Goal: Find specific page/section: Find specific page/section

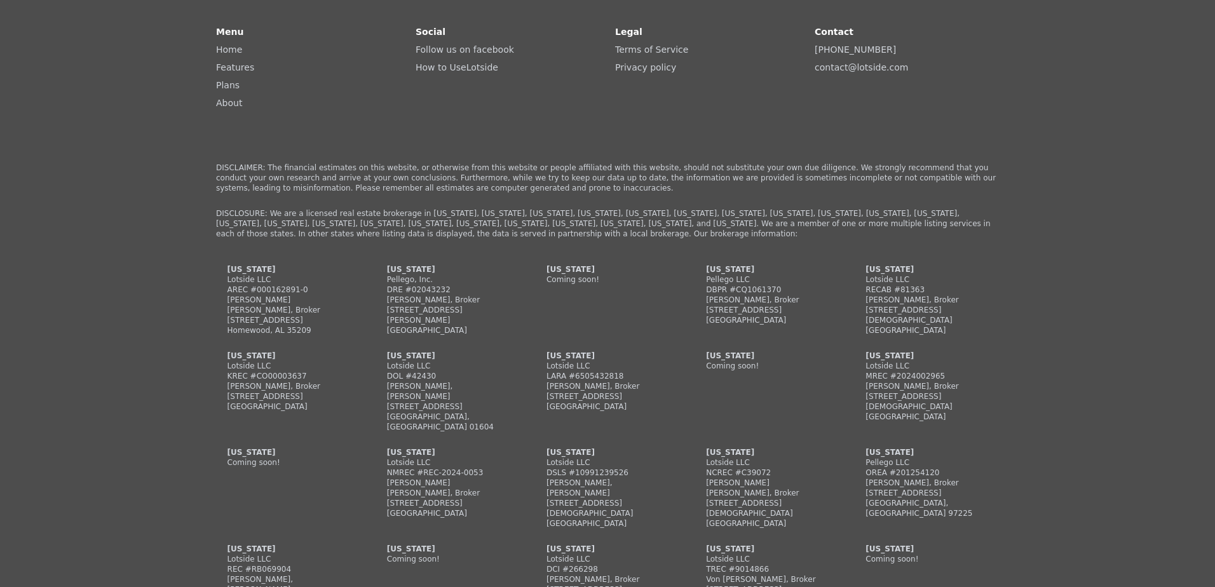
scroll to position [3744, 0]
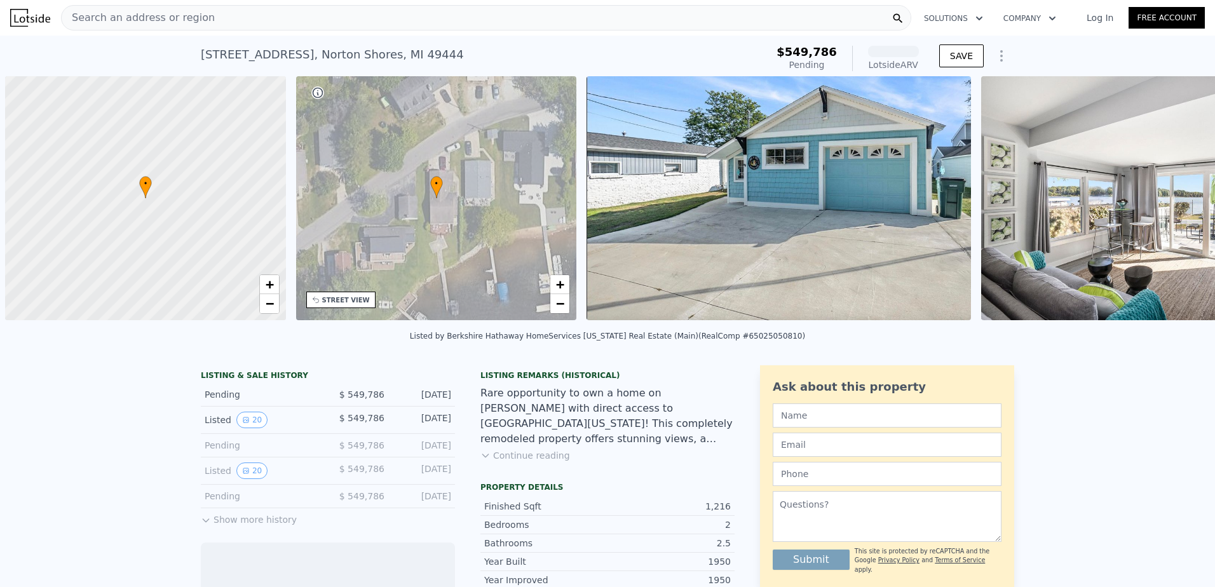
scroll to position [0, 5]
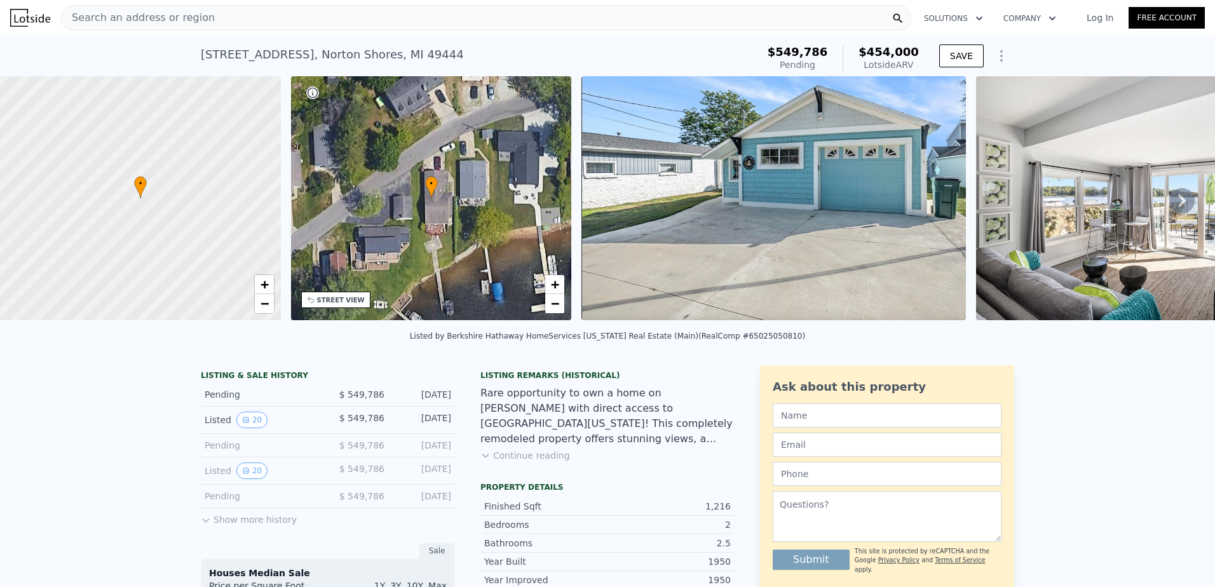
click at [141, 22] on span "Search an address or region" at bounding box center [138, 17] width 153 height 15
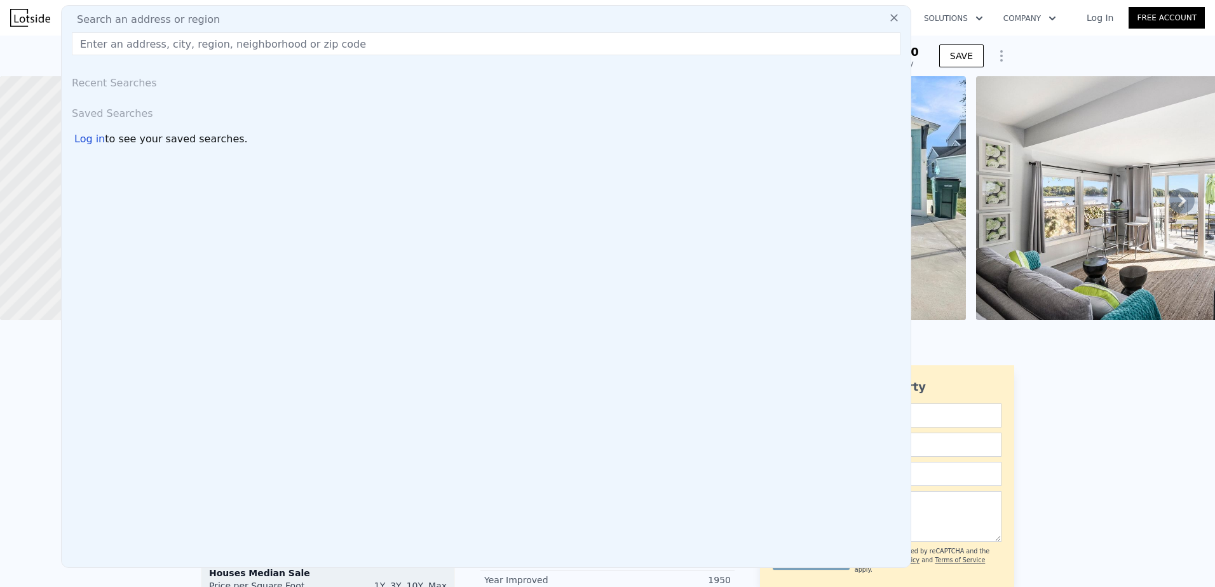
click at [135, 43] on input "text" at bounding box center [486, 43] width 829 height 23
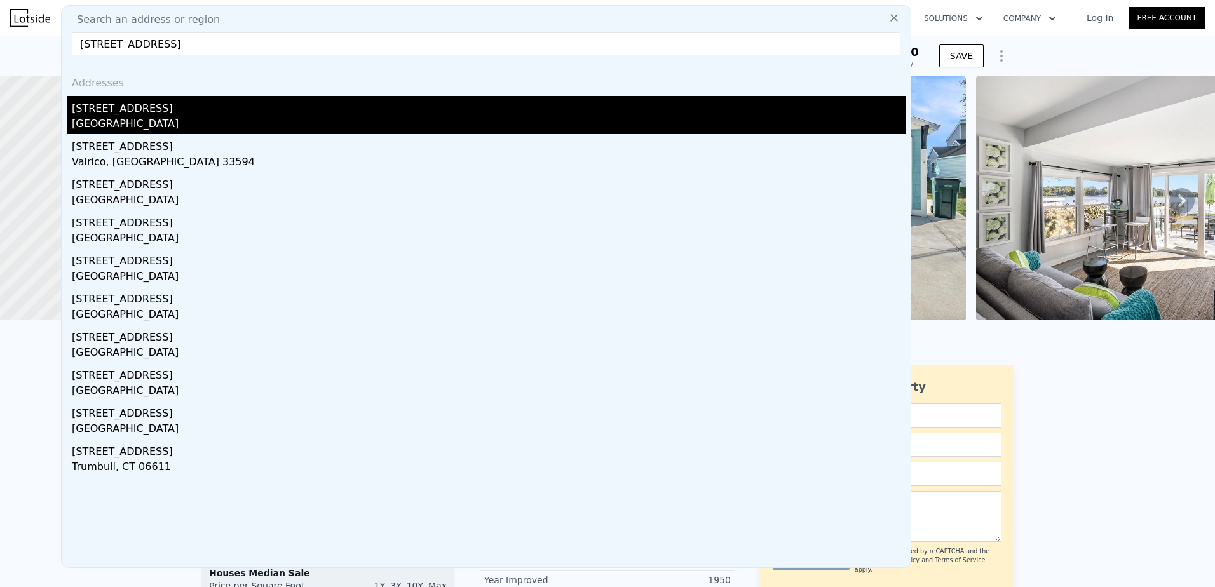
type input "3840 highgate rd"
click at [114, 121] on div "Norton Shores, MI 49441" at bounding box center [489, 125] width 834 height 18
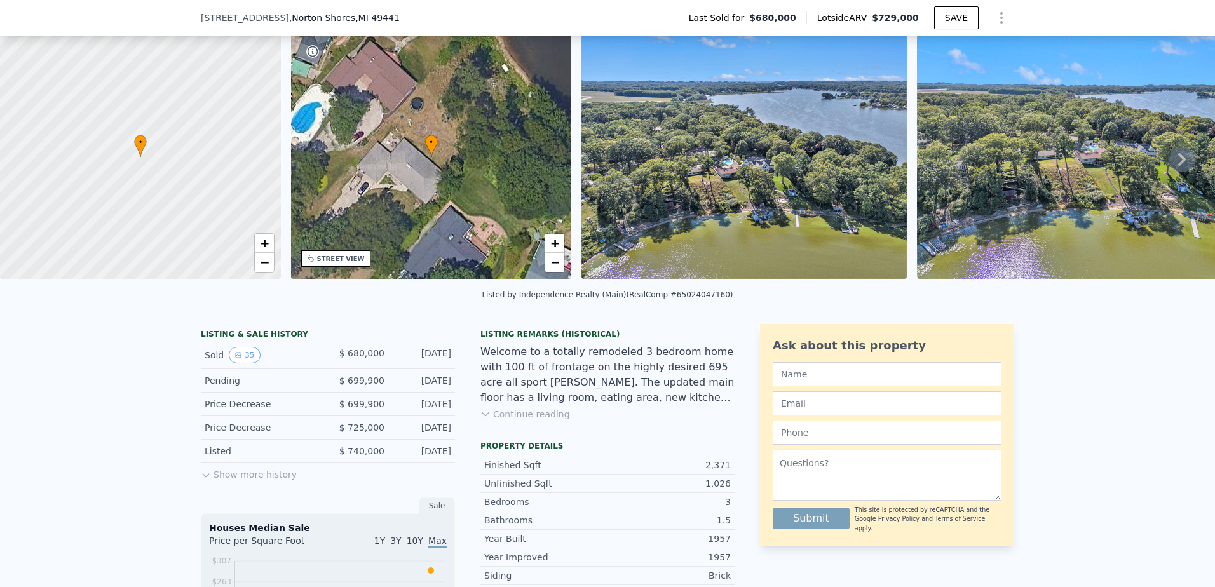
scroll to position [123, 0]
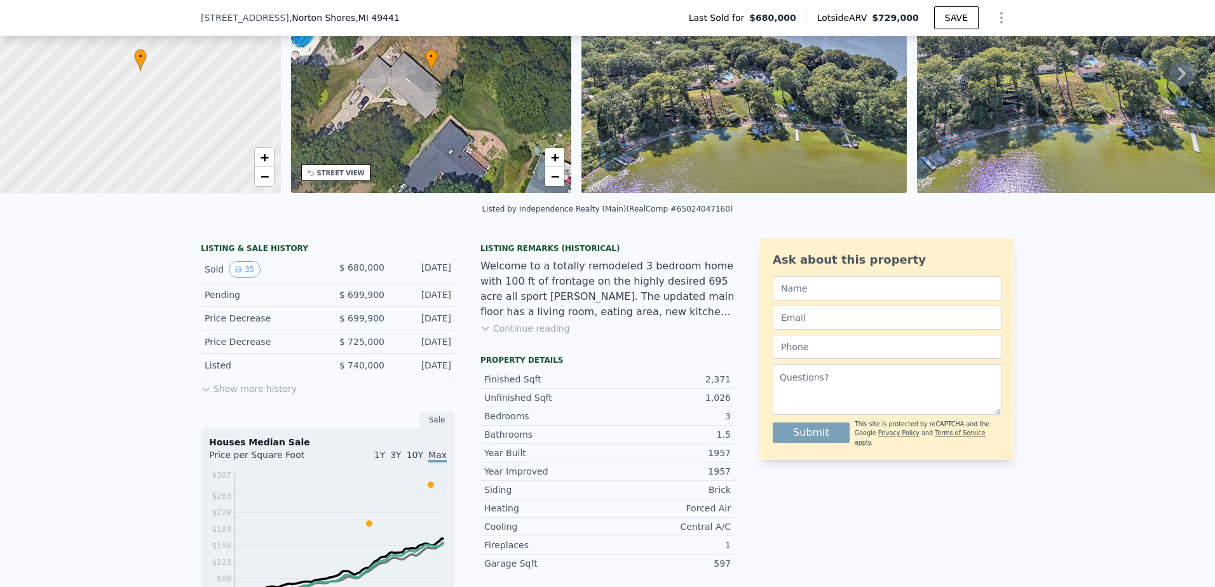
click at [247, 395] on button "Show more history" at bounding box center [249, 386] width 96 height 18
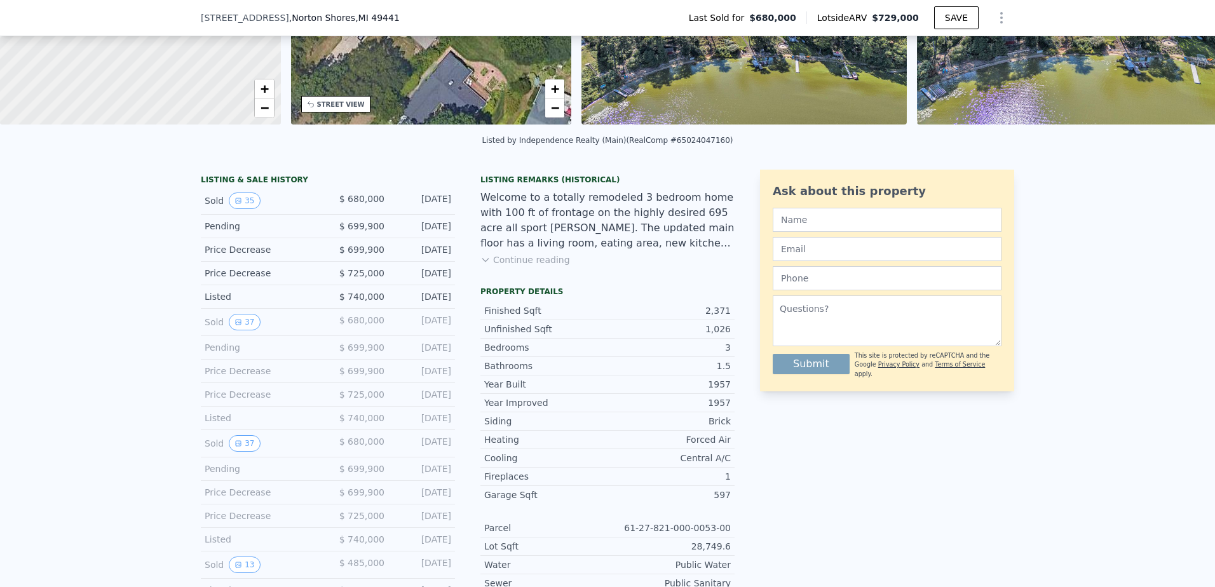
scroll to position [313, 0]
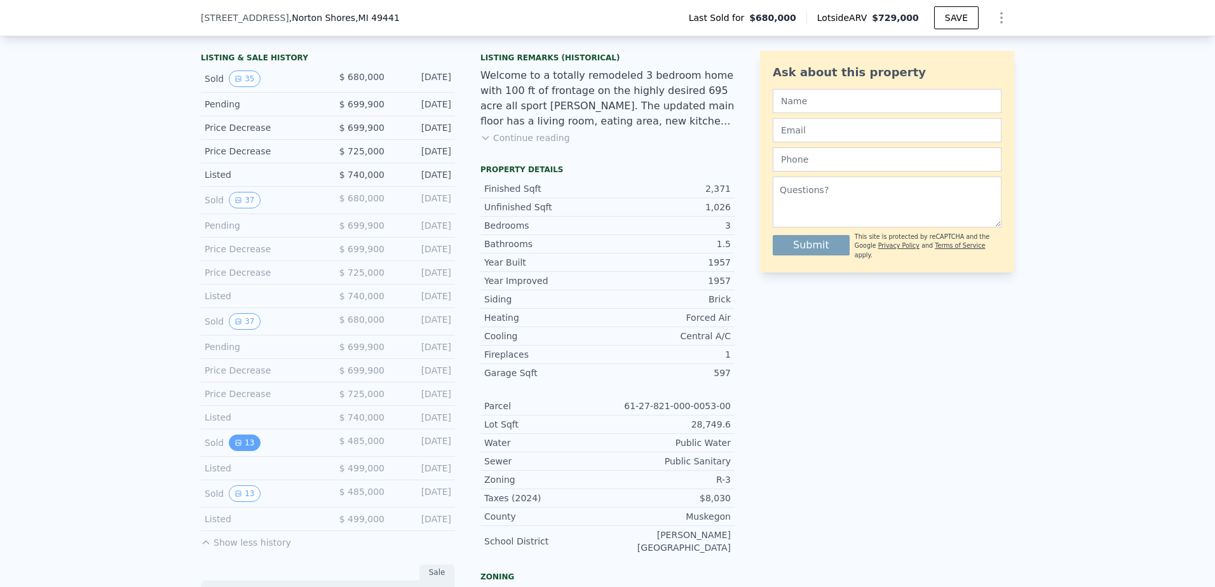
click at [243, 450] on button "13" at bounding box center [244, 443] width 31 height 17
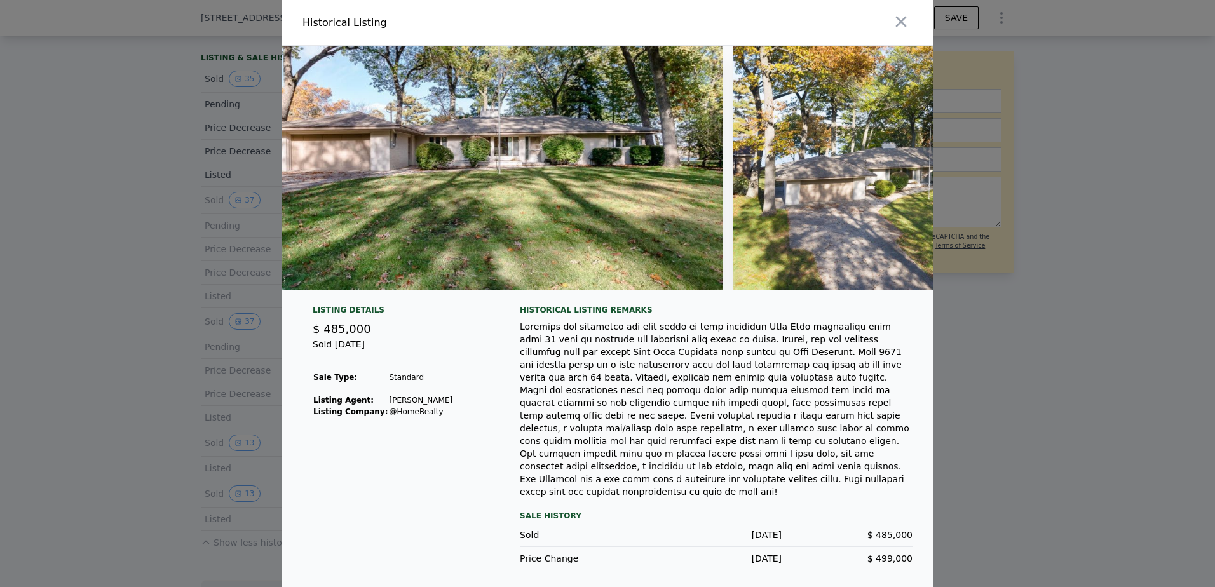
scroll to position [0, 0]
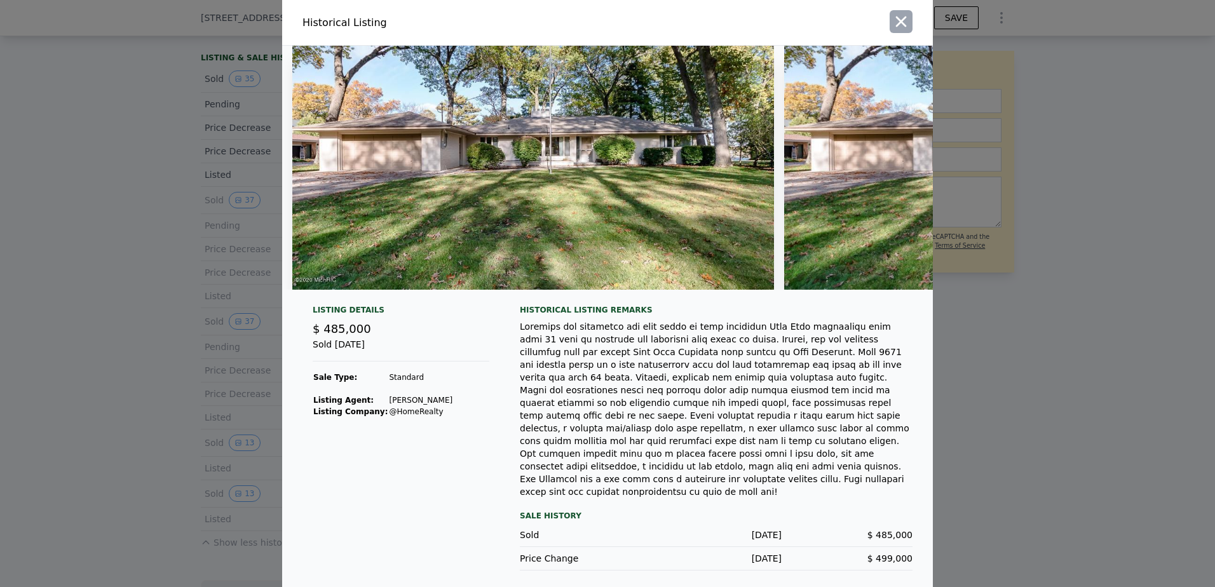
click at [900, 27] on icon "button" at bounding box center [901, 22] width 11 height 11
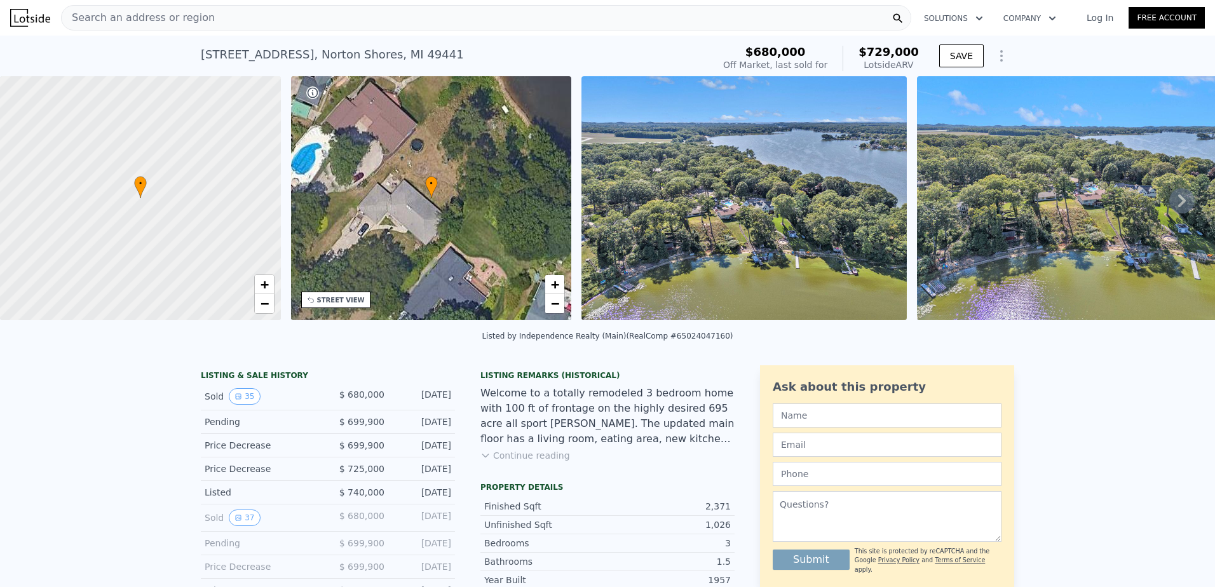
click at [17, 21] on img at bounding box center [30, 18] width 40 height 18
